Goal: Task Accomplishment & Management: Manage account settings

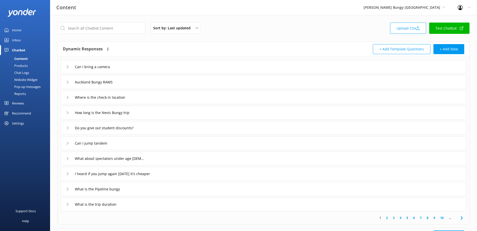
click at [20, 65] on div "Products" at bounding box center [15, 65] width 25 height 7
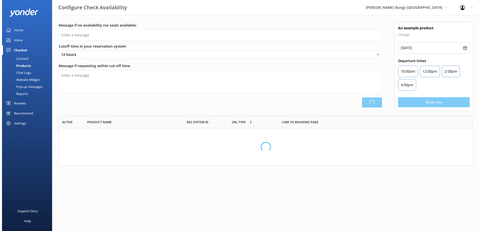
scroll to position [147, 411]
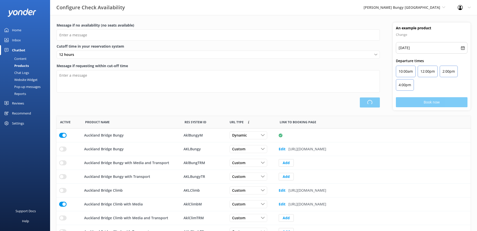
type input "There are no seats available, please check an alternative day"
type textarea "Our online booking system closes {hours} prior to departure. Please contact us …"
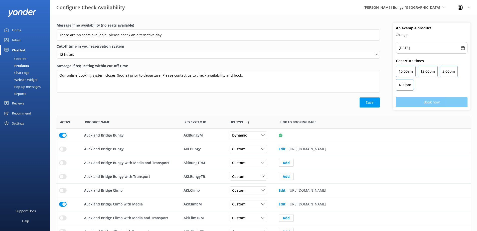
click at [24, 73] on div "Chat Logs" at bounding box center [16, 72] width 26 height 7
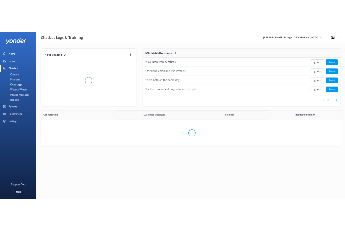
scroll to position [59, 270]
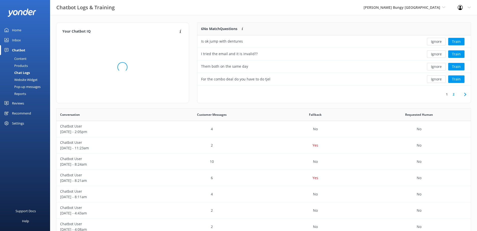
click at [466, 9] on div "Profile Settings Logout" at bounding box center [465, 7] width 26 height 15
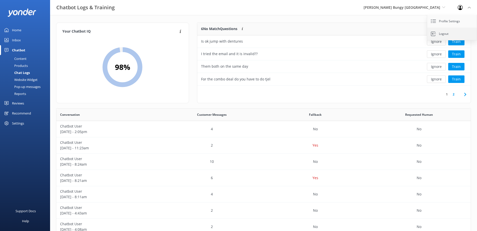
click at [444, 34] on link "Logout" at bounding box center [452, 34] width 50 height 13
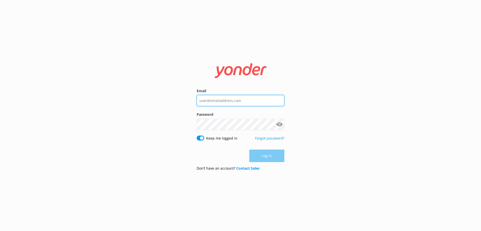
type input "andrew@tomis.tech"
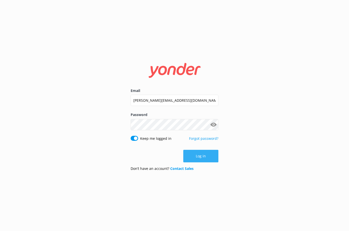
click at [201, 159] on button "Log in" at bounding box center [200, 156] width 35 height 13
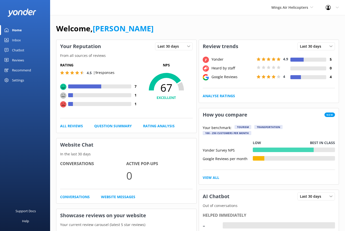
click at [26, 81] on div "Settings" at bounding box center [25, 80] width 50 height 10
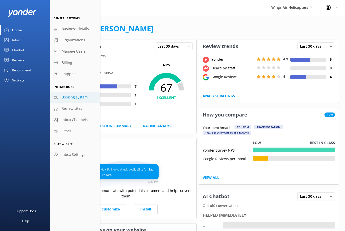
click at [72, 97] on span "Booking system" at bounding box center [75, 97] width 26 height 6
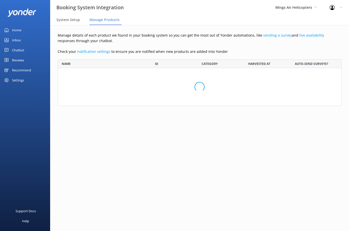
scroll to position [494, 276]
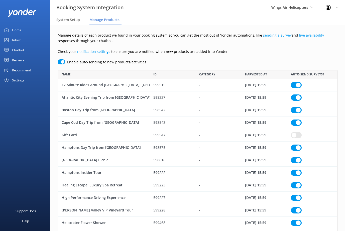
checkbox input "true"
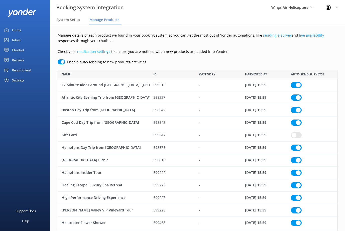
checkbox input "true"
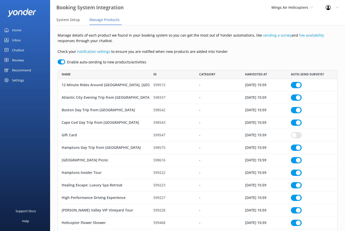
checkbox input "true"
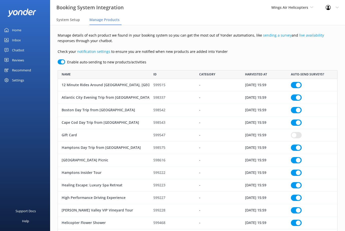
checkbox input "true"
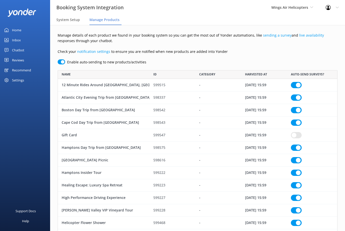
checkbox input "true"
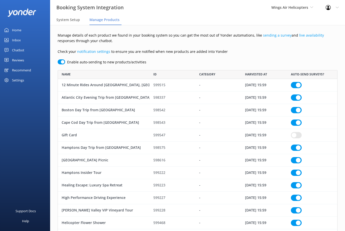
checkbox input "true"
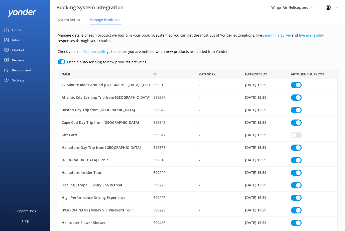
checkbox input "true"
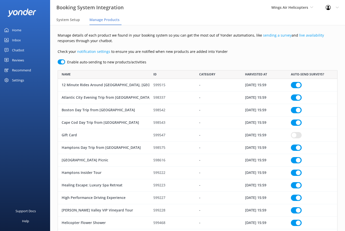
checkbox input "true"
click at [74, 21] on span "System Setup" at bounding box center [68, 19] width 24 height 5
